Goal: Find specific page/section: Find specific page/section

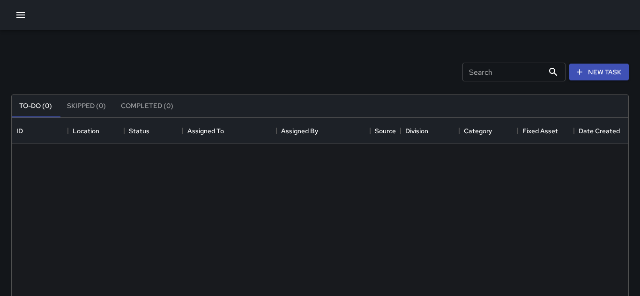
scroll to position [397, 616]
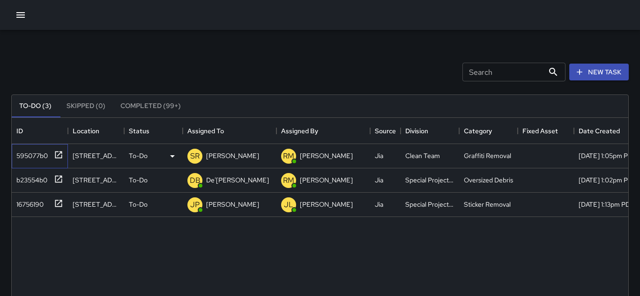
click at [27, 156] on div "595077b0" at bounding box center [30, 153] width 35 height 13
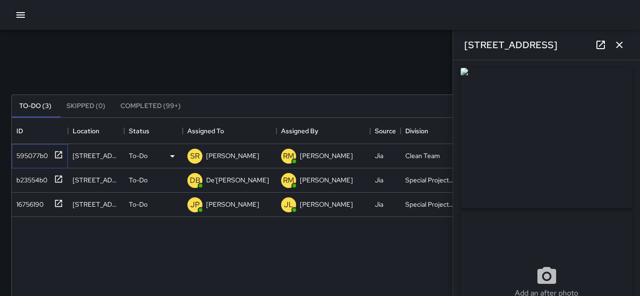
type input "**********"
click at [141, 163] on div "To-Do" at bounding box center [153, 156] width 59 height 24
click at [213, 155] on div at bounding box center [320, 148] width 640 height 296
click at [175, 159] on icon at bounding box center [172, 156] width 11 height 11
click at [148, 211] on li "Completed" at bounding box center [154, 215] width 58 height 17
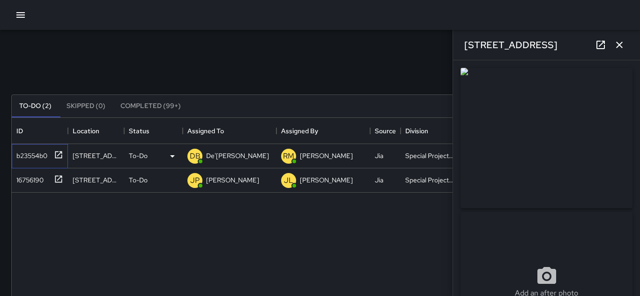
click at [36, 159] on div "b23554b0" at bounding box center [30, 153] width 35 height 13
type input "**********"
click at [40, 186] on div "16756190" at bounding box center [40, 181] width 56 height 24
type input "**********"
click at [31, 158] on div "b23554b0" at bounding box center [30, 153] width 35 height 13
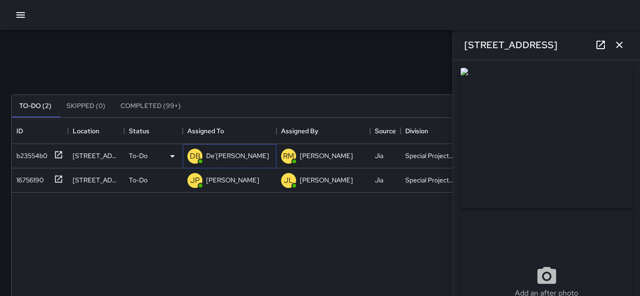
click at [204, 149] on div "De'[PERSON_NAME]" at bounding box center [237, 155] width 66 height 13
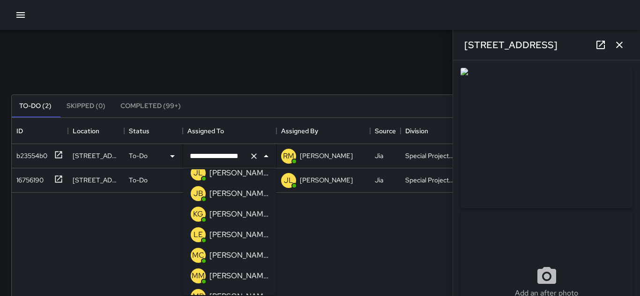
scroll to position [238, 0]
click at [218, 214] on p "[PERSON_NAME]" at bounding box center [238, 212] width 59 height 11
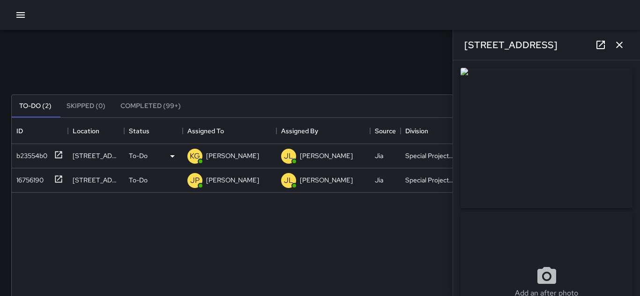
click at [61, 61] on div "Search Search New Task" at bounding box center [319, 72] width 621 height 49
click at [616, 49] on icon "button" at bounding box center [618, 44] width 11 height 11
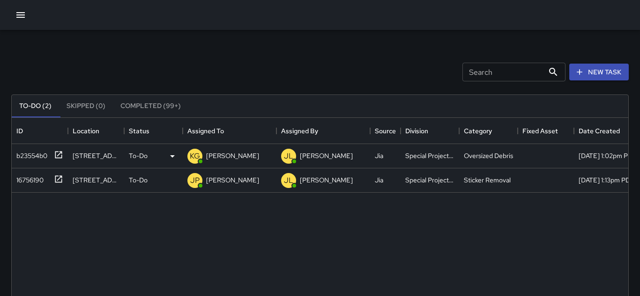
click at [13, 19] on button "button" at bounding box center [20, 15] width 19 height 19
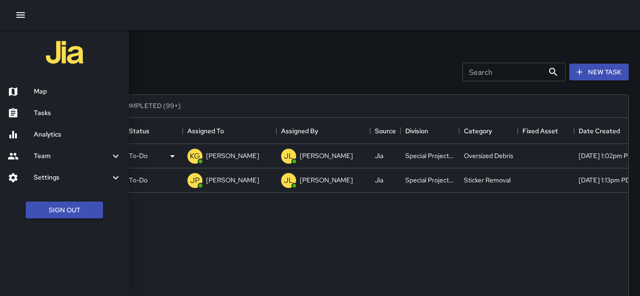
click at [13, 19] on button "button" at bounding box center [20, 15] width 19 height 19
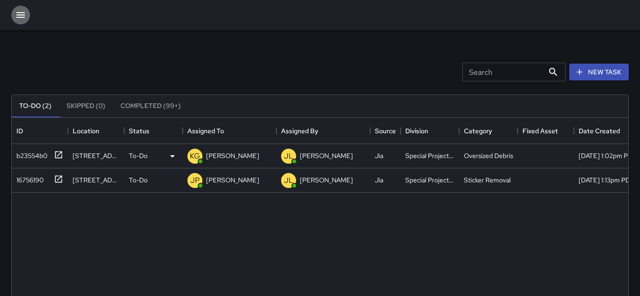
click at [13, 19] on button "button" at bounding box center [20, 15] width 19 height 19
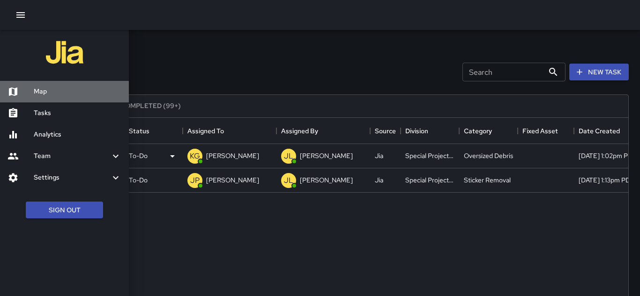
click at [47, 94] on h6 "Map" at bounding box center [78, 92] width 88 height 10
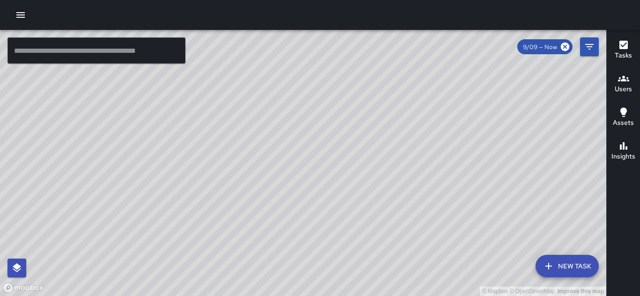
drag, startPoint x: 293, startPoint y: 82, endPoint x: 310, endPoint y: 116, distance: 38.1
click at [310, 116] on div "© Mapbox © OpenStreetMap Improve this map" at bounding box center [303, 163] width 606 height 266
drag, startPoint x: 310, startPoint y: 116, endPoint x: 332, endPoint y: 185, distance: 72.3
click at [332, 185] on div "© Mapbox © OpenStreetMap Improve this map" at bounding box center [303, 163] width 606 height 266
click at [434, 137] on div "© Mapbox © OpenStreetMap Improve this map" at bounding box center [303, 163] width 606 height 266
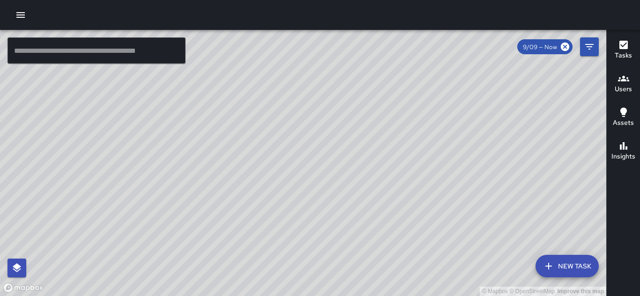
drag, startPoint x: 434, startPoint y: 137, endPoint x: 430, endPoint y: 141, distance: 5.7
click at [389, 98] on div "© Mapbox © OpenStreetMap Improve this map" at bounding box center [303, 163] width 606 height 266
